Goal: Check status

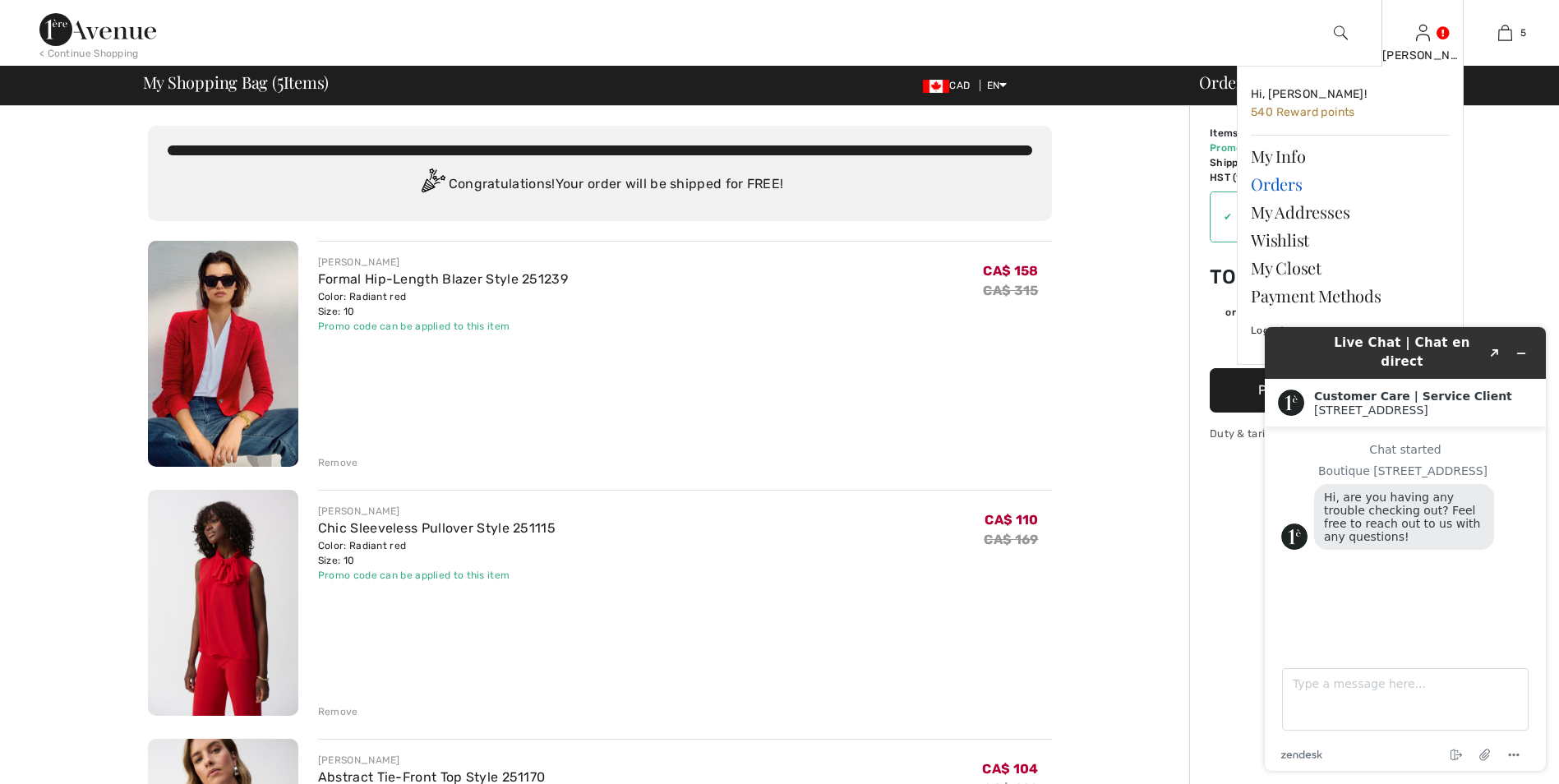
click at [1269, 187] on link "Orders" at bounding box center [1351, 184] width 199 height 28
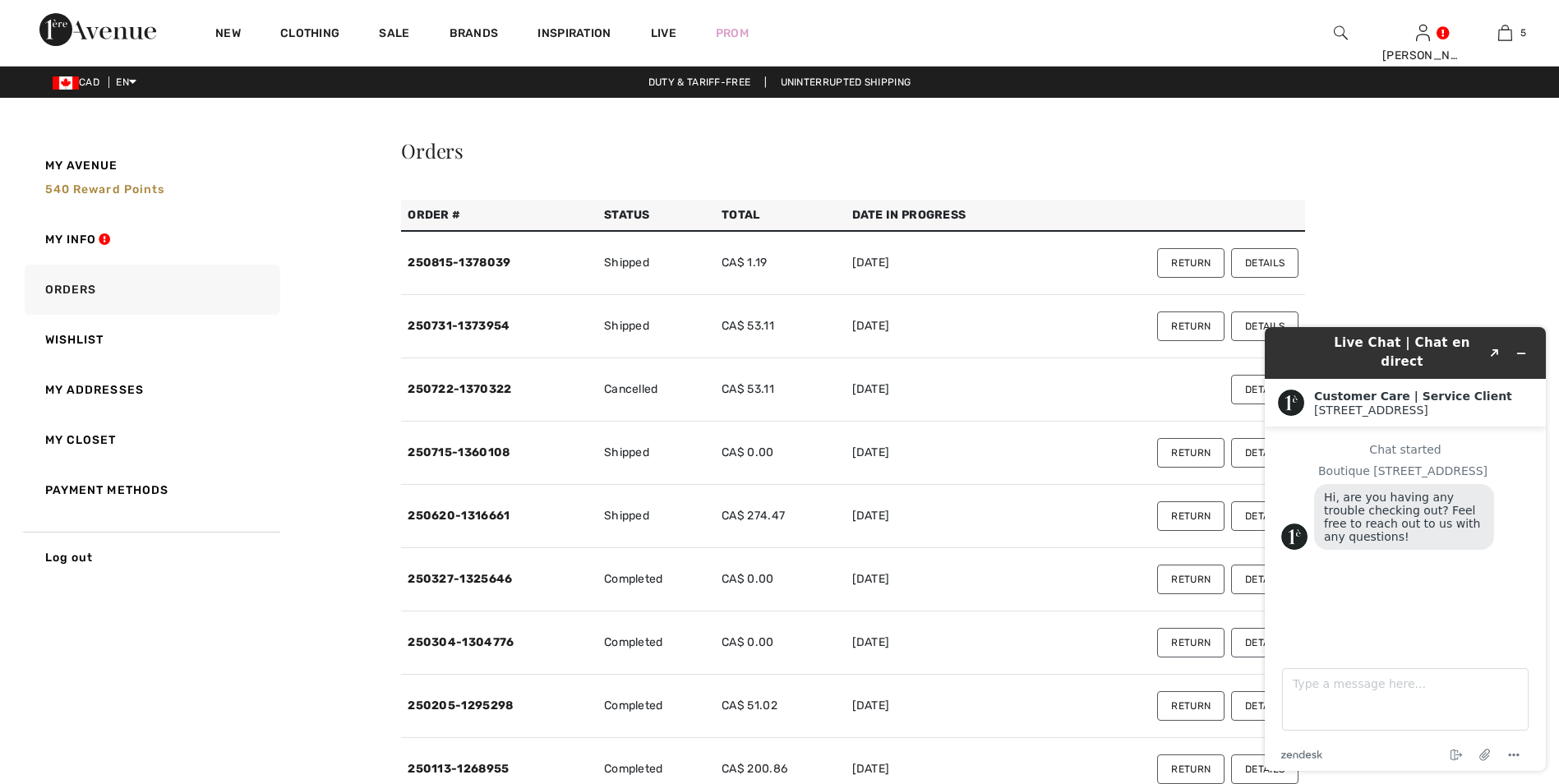
click at [1274, 257] on button "Details" at bounding box center [1265, 263] width 67 height 29
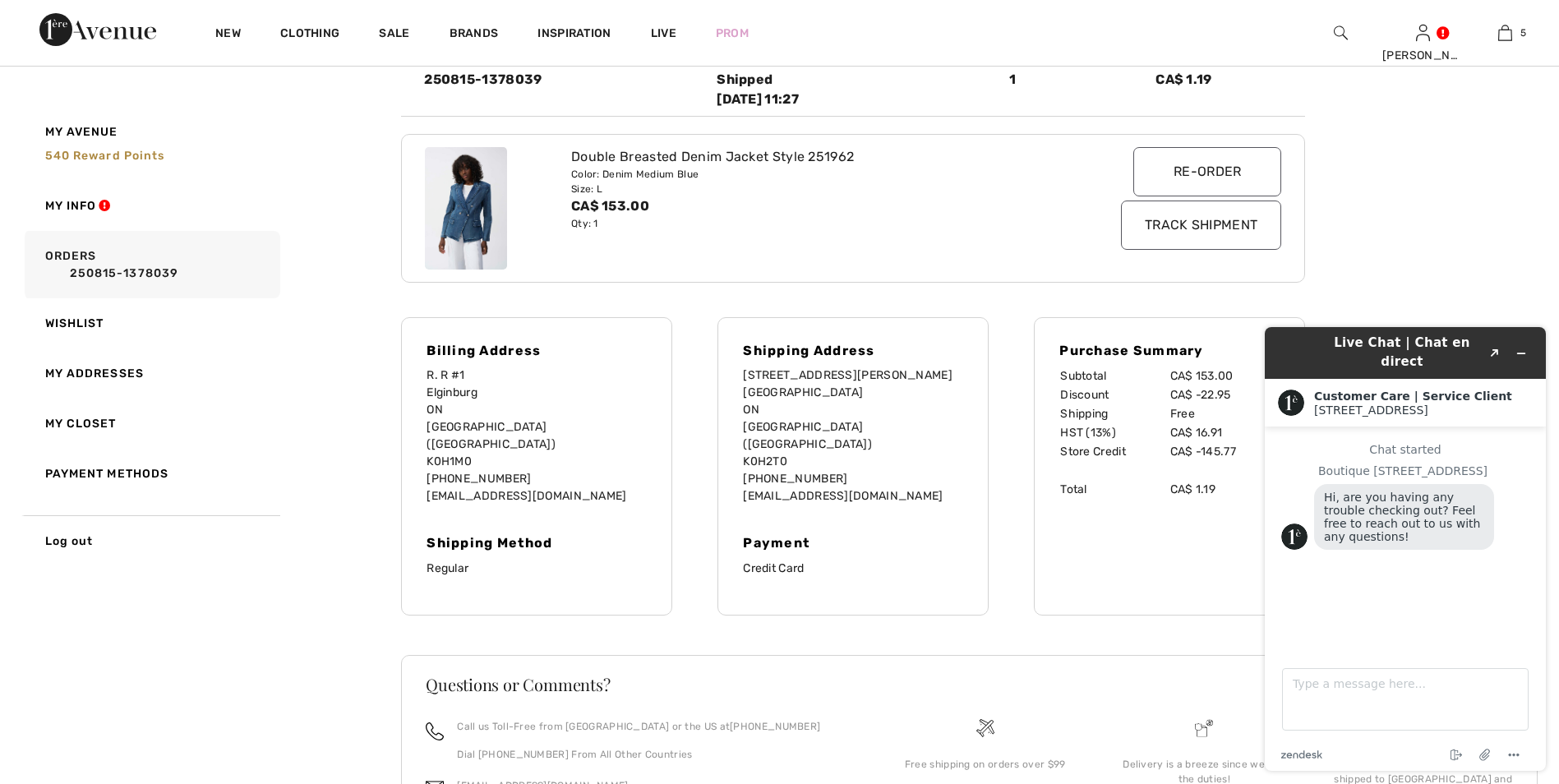
scroll to position [246, 0]
click at [1209, 229] on input "Track Shipment" at bounding box center [1201, 224] width 160 height 49
